Goal: Transaction & Acquisition: Purchase product/service

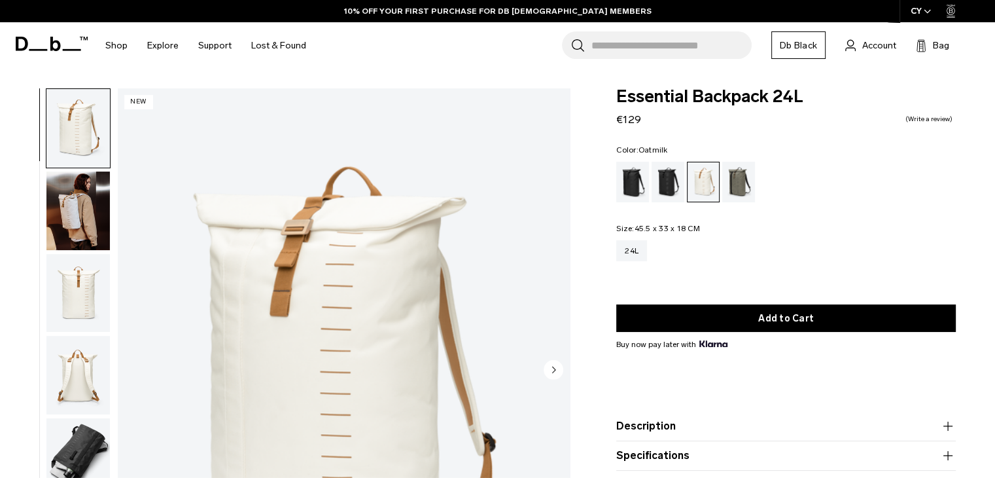
click at [89, 308] on img "button" at bounding box center [77, 293] width 63 height 79
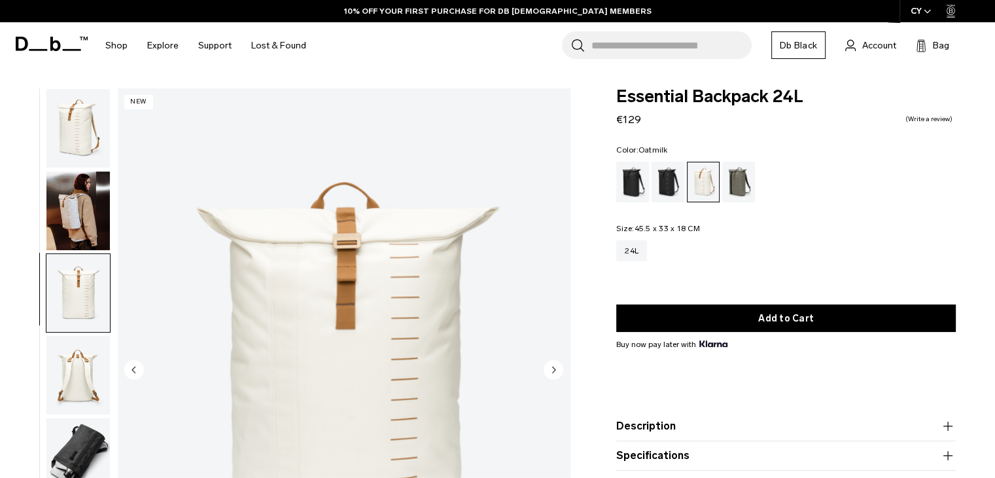
scroll to position [9, 0]
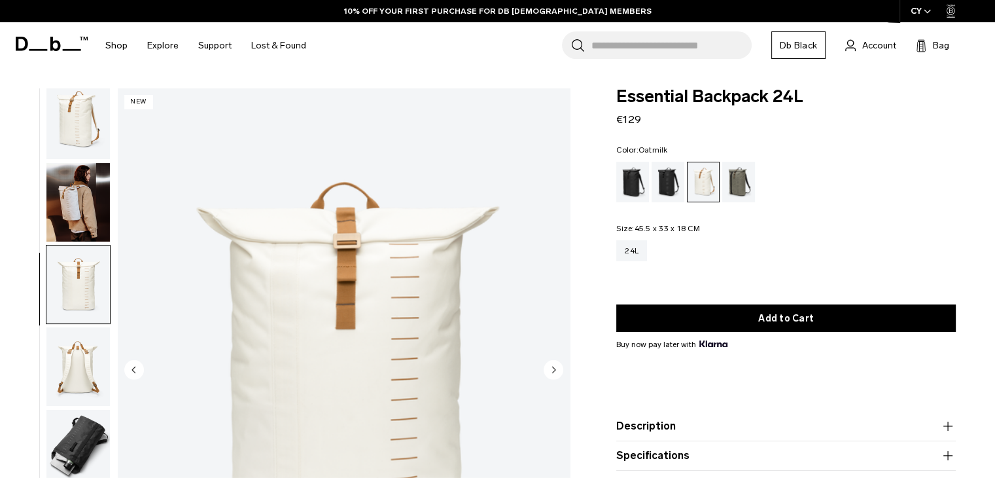
click at [81, 371] on img "button" at bounding box center [77, 366] width 63 height 79
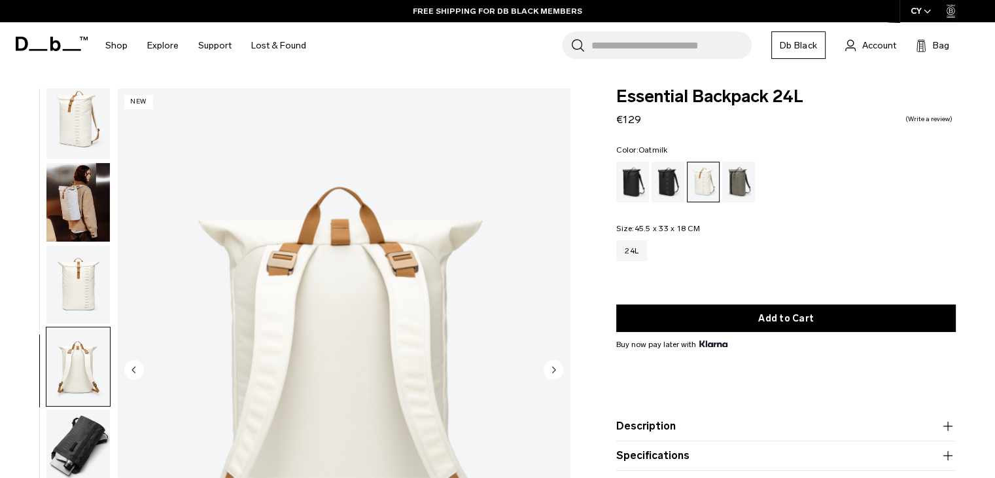
click at [84, 425] on img "button" at bounding box center [77, 449] width 63 height 79
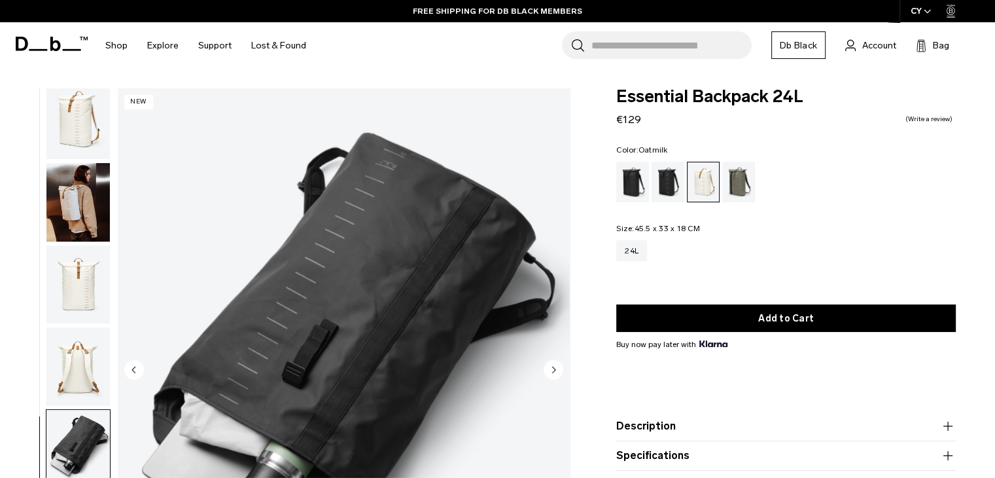
click at [82, 266] on img "button" at bounding box center [77, 284] width 63 height 79
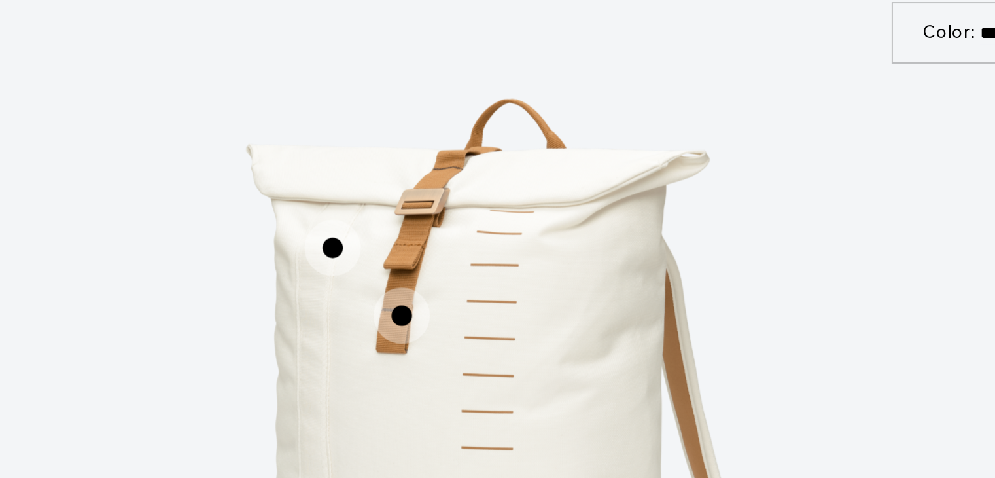
scroll to position [1602, 0]
click at [442, 248] on span "1 / 3" at bounding box center [446, 249] width 29 height 29
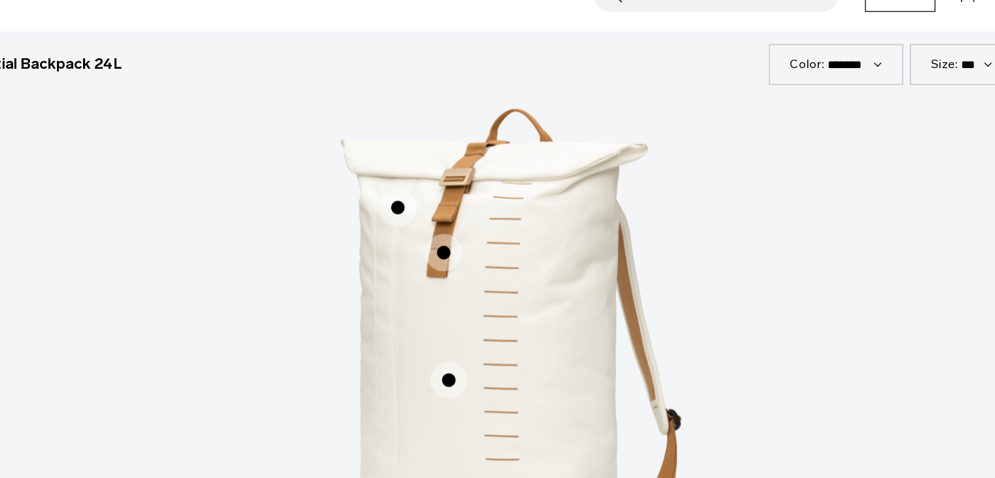
click at [448, 254] on span "1 / 3" at bounding box center [446, 249] width 29 height 29
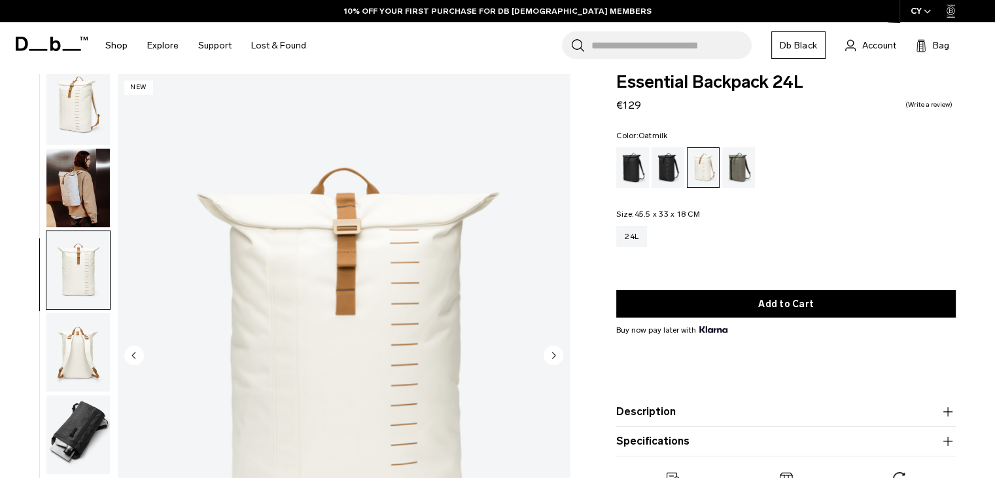
scroll to position [0, 0]
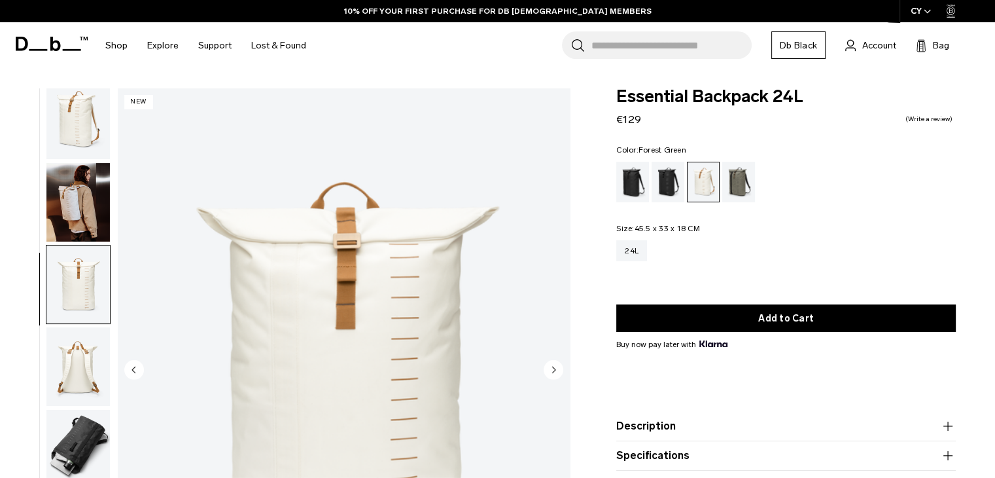
click at [747, 176] on div "Forest Green" at bounding box center [738, 182] width 33 height 41
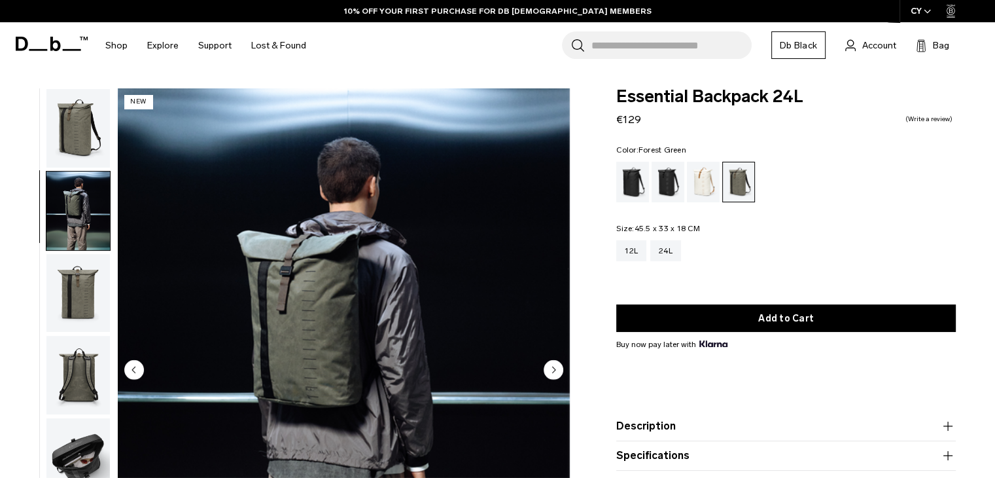
scroll to position [9, 0]
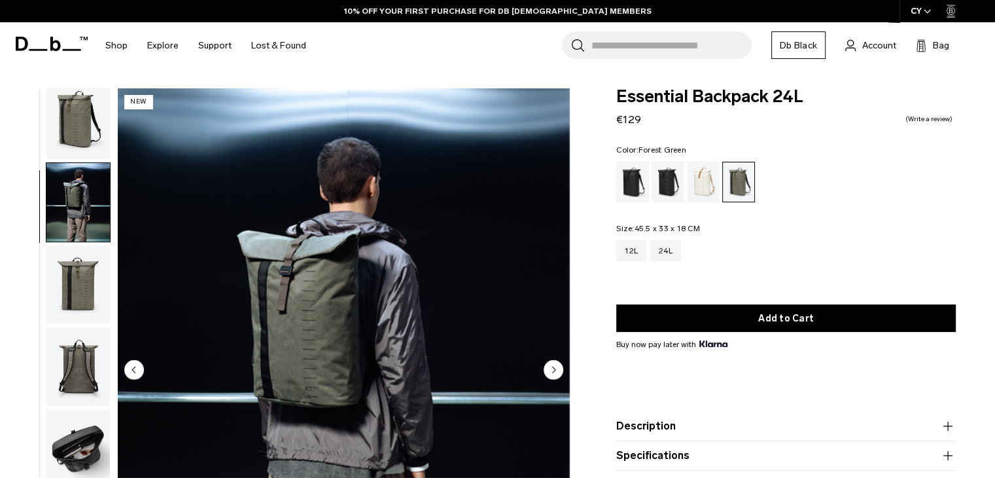
click at [85, 289] on img "button" at bounding box center [77, 284] width 63 height 79
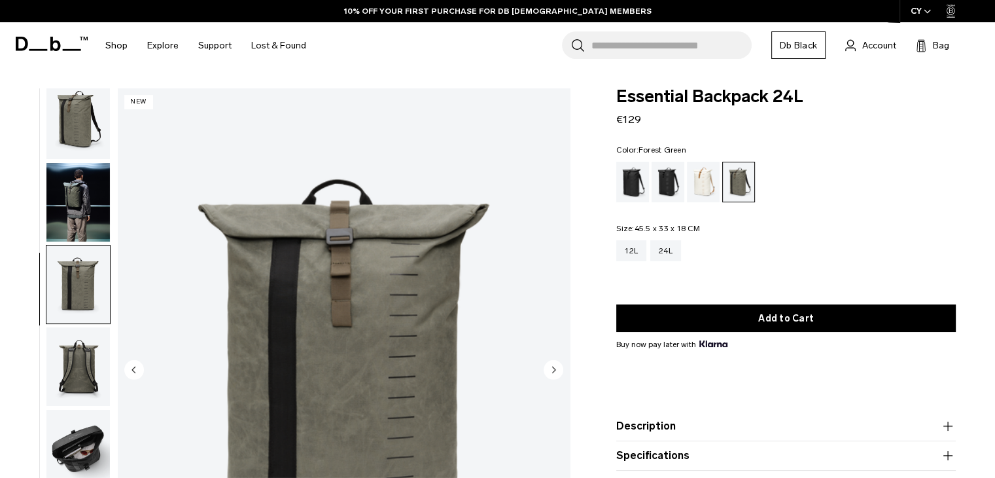
click at [73, 121] on img "button" at bounding box center [77, 119] width 63 height 79
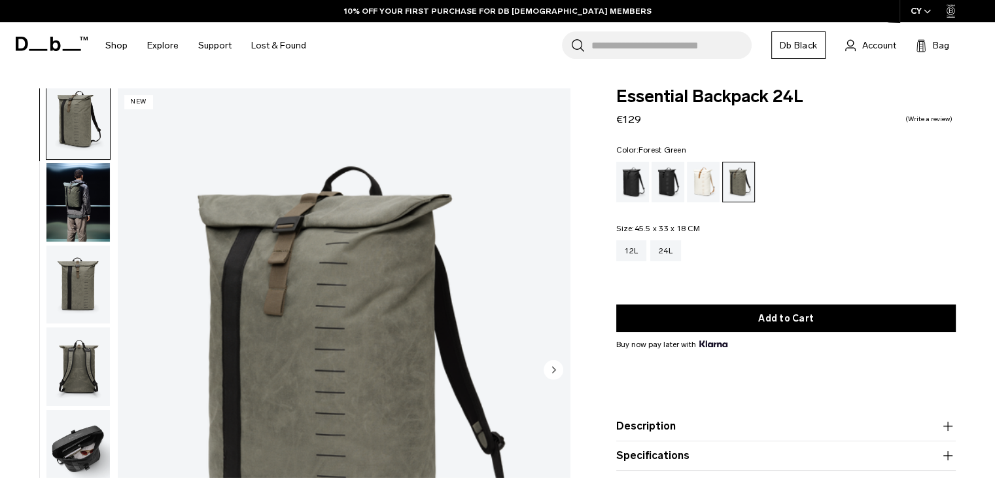
scroll to position [0, 0]
